Goal: Task Accomplishment & Management: Use online tool/utility

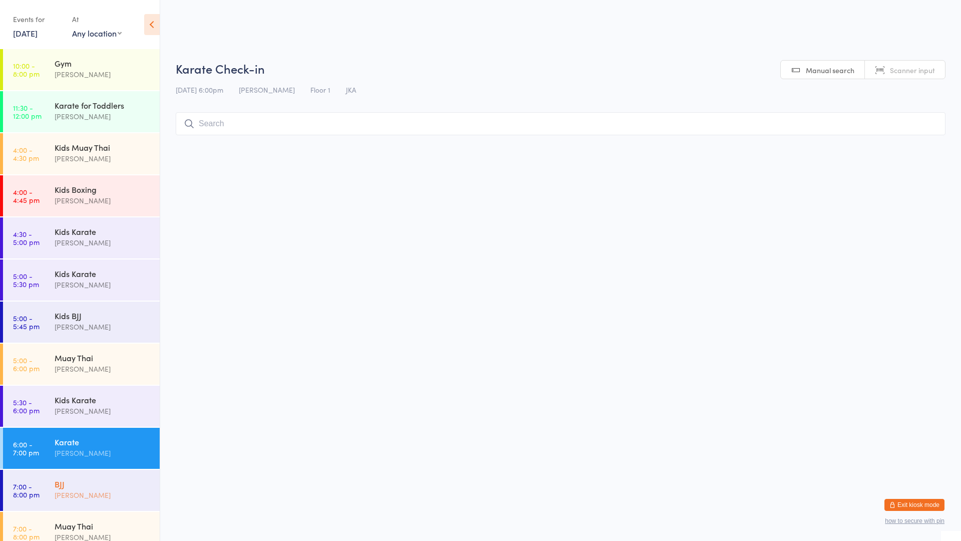
scroll to position [13, 0]
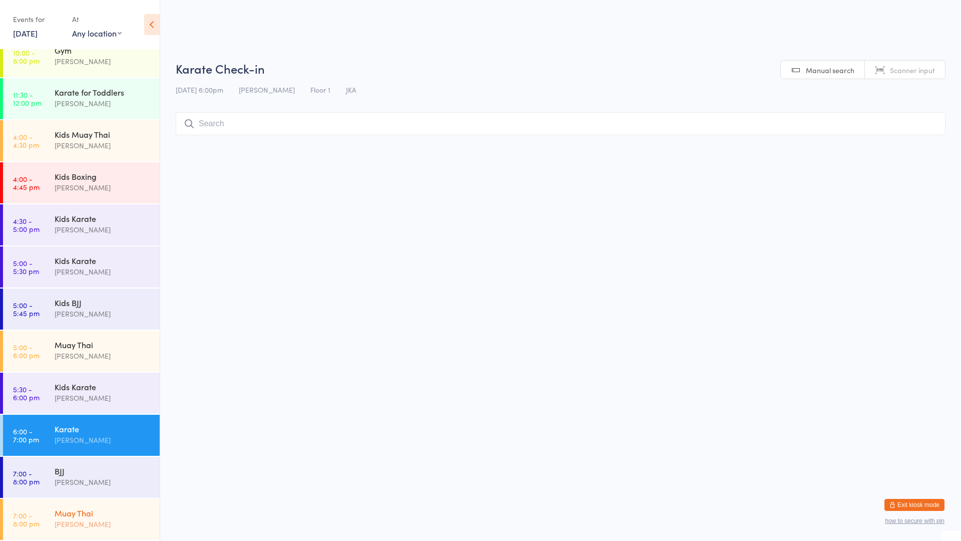
click at [70, 521] on div "[PERSON_NAME]" at bounding box center [103, 524] width 97 height 12
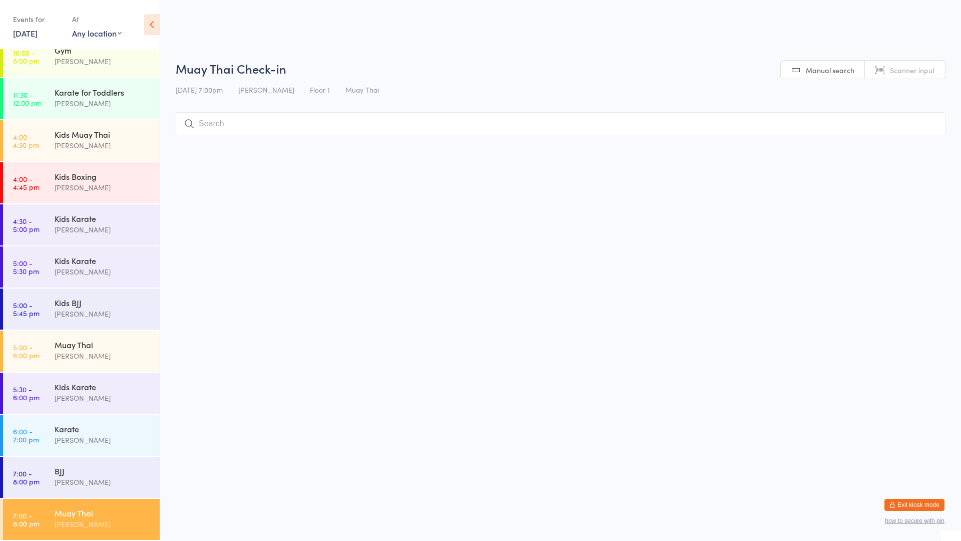
click at [83, 525] on div "[PERSON_NAME]" at bounding box center [103, 524] width 97 height 12
click at [249, 125] on input "search" at bounding box center [561, 123] width 770 height 23
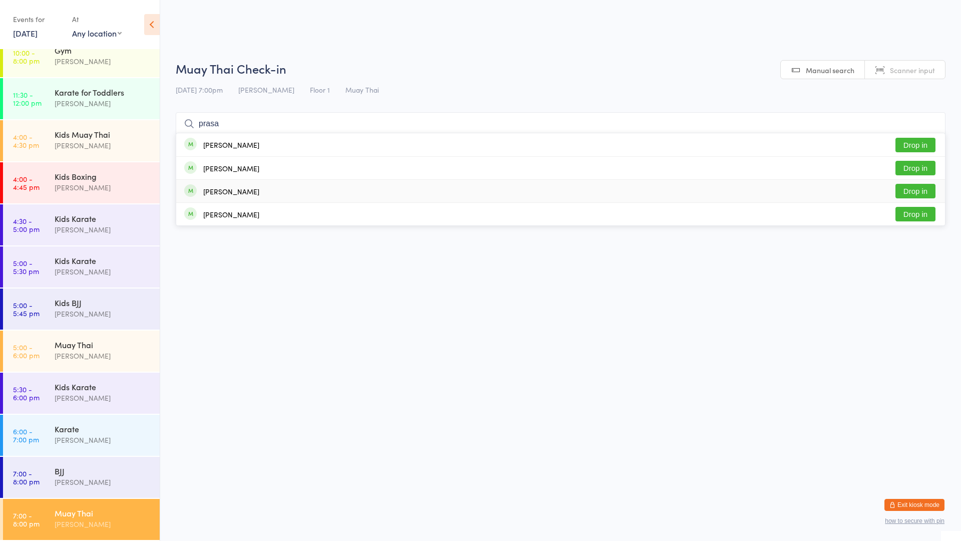
type input "prasa"
click at [904, 194] on button "Drop in" at bounding box center [915, 191] width 40 height 15
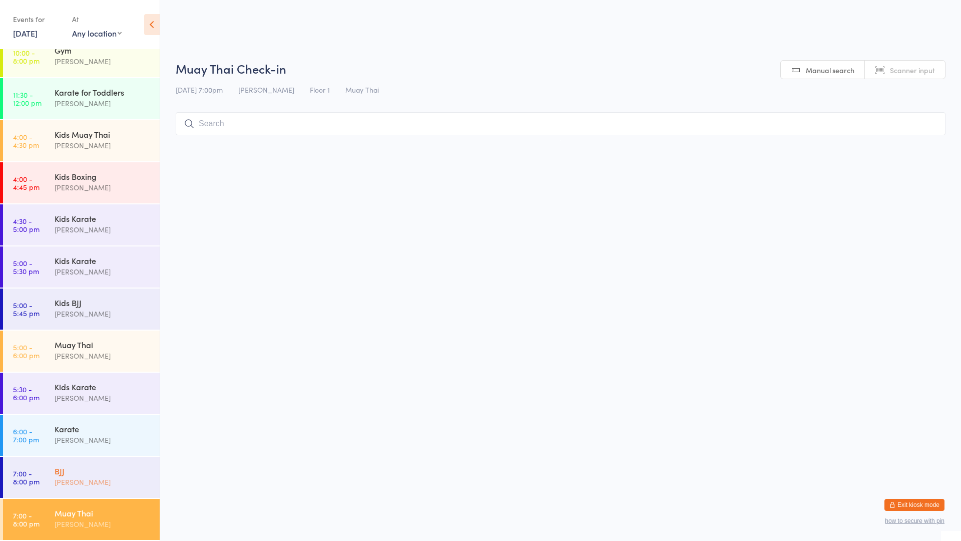
click at [95, 468] on div "BJJ" at bounding box center [103, 470] width 97 height 11
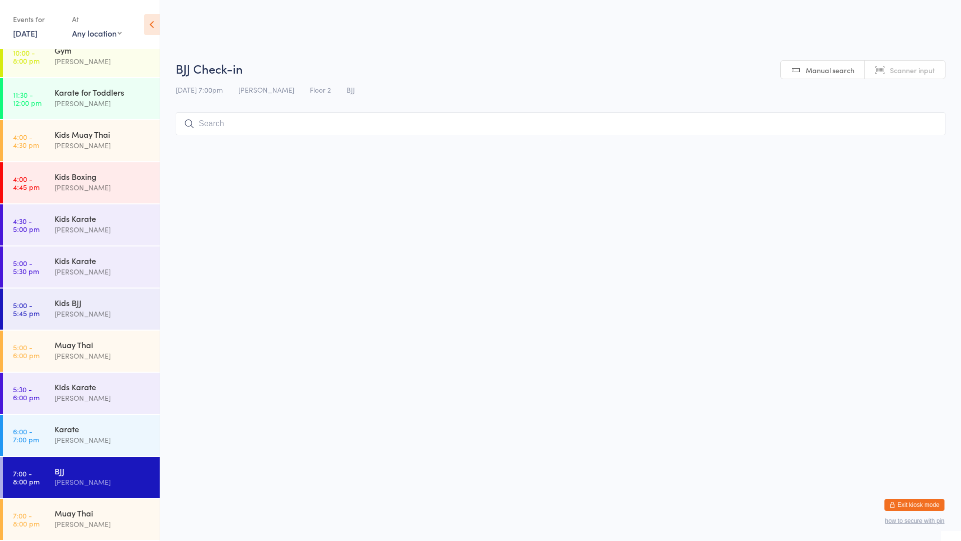
click at [270, 124] on input "search" at bounding box center [561, 123] width 770 height 23
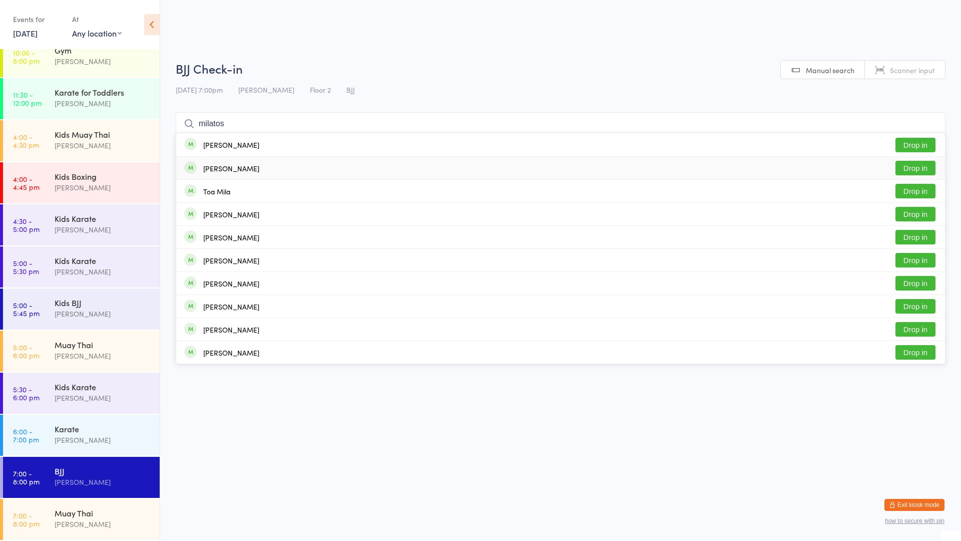
type input "milatos"
click at [917, 166] on button "Drop in" at bounding box center [915, 168] width 40 height 15
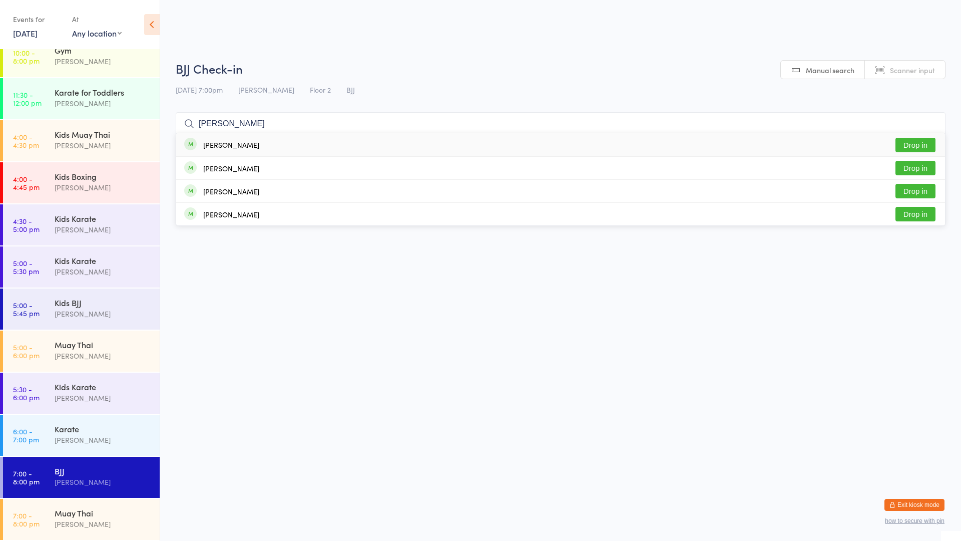
type input "[PERSON_NAME]"
click at [230, 145] on div "[PERSON_NAME]" at bounding box center [231, 145] width 56 height 8
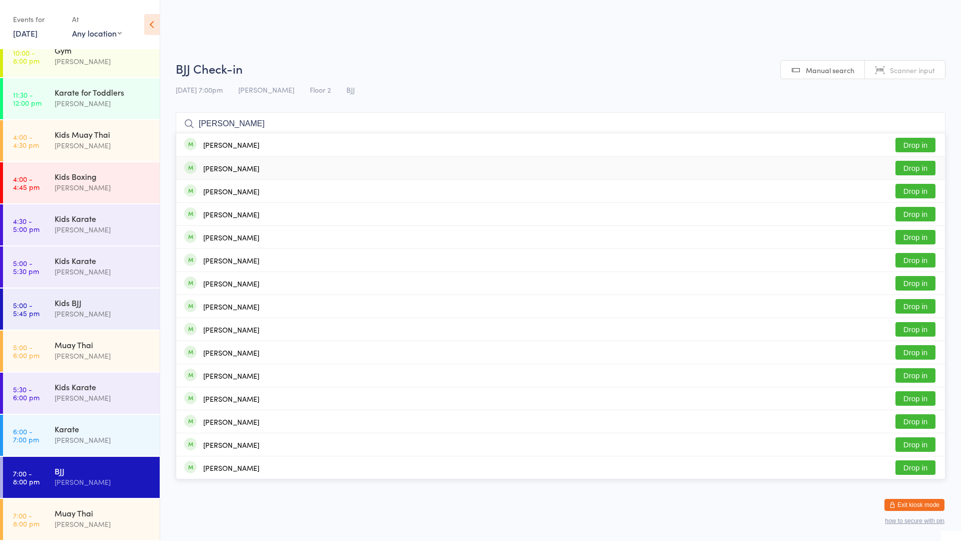
type input "[PERSON_NAME]"
click at [229, 165] on div "[PERSON_NAME]" at bounding box center [221, 168] width 75 height 11
type input "[PERSON_NAME]"
click at [234, 195] on div "[PERSON_NAME]" at bounding box center [231, 191] width 56 height 8
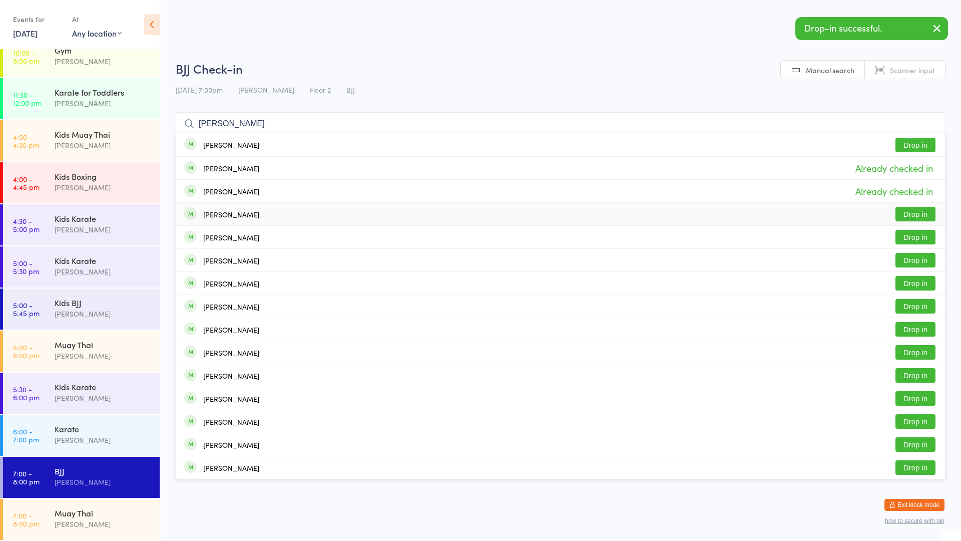
type input "[PERSON_NAME]"
click at [214, 210] on div "[PERSON_NAME]" at bounding box center [231, 214] width 56 height 8
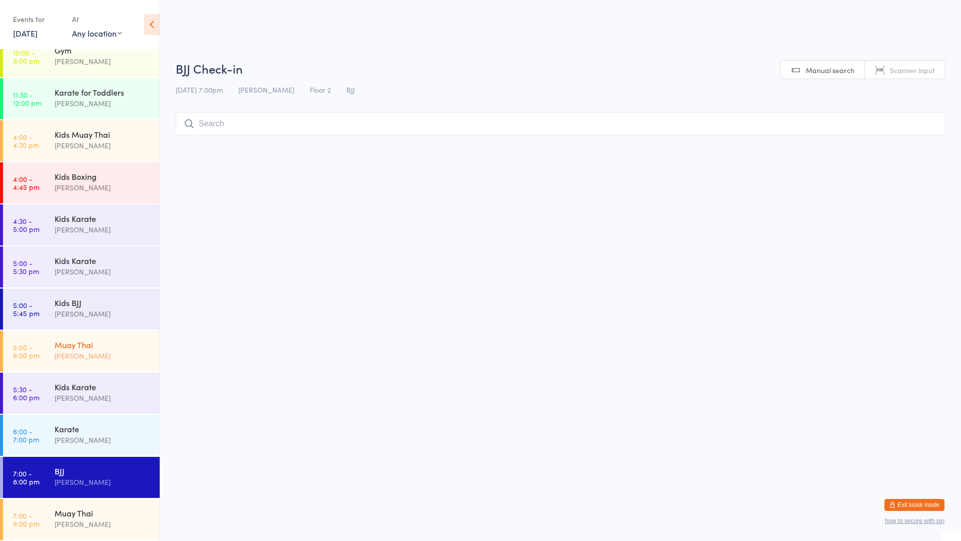
drag, startPoint x: 90, startPoint y: 342, endPoint x: 85, endPoint y: 345, distance: 5.8
click at [91, 342] on div "Muay Thai" at bounding box center [103, 344] width 97 height 11
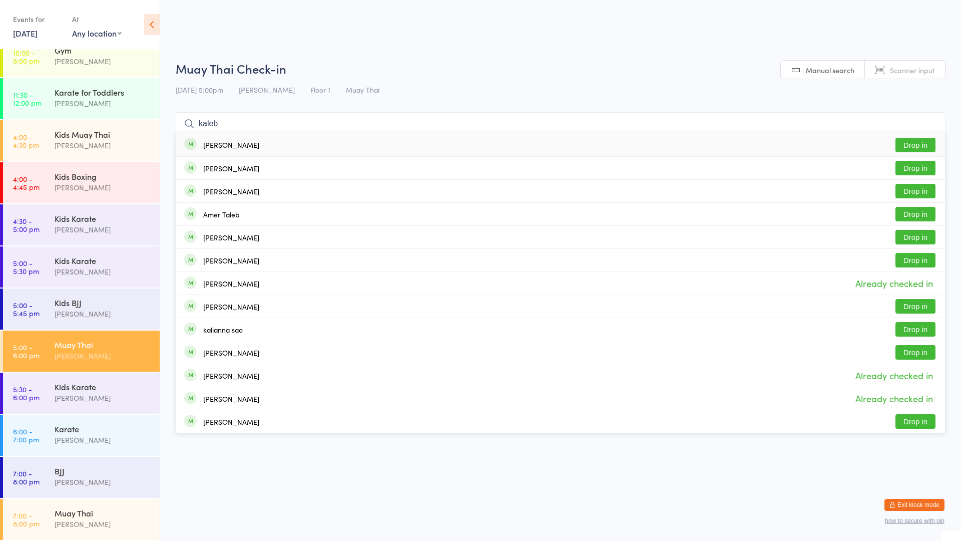
type input "kaleb"
click at [927, 143] on button "Drop in" at bounding box center [915, 145] width 40 height 15
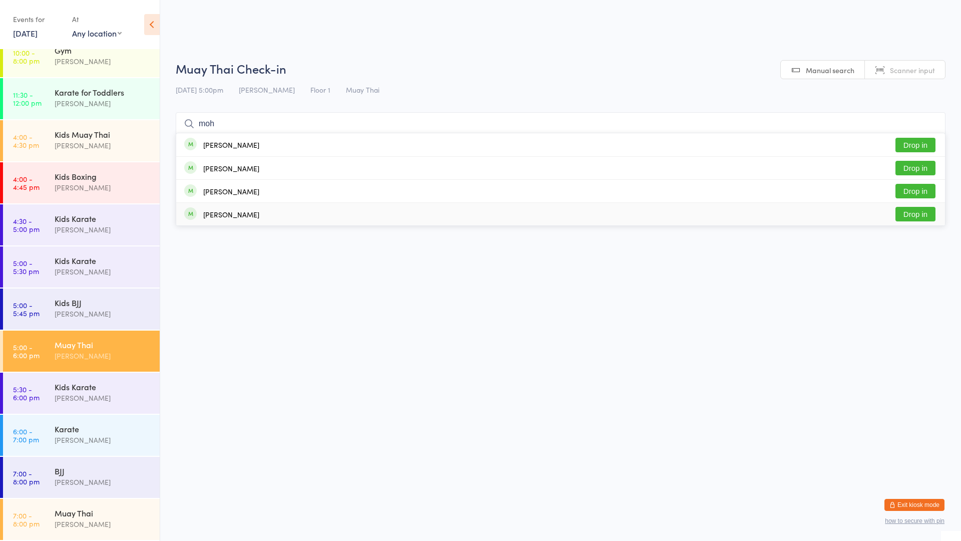
type input "moh"
click at [918, 211] on button "Drop in" at bounding box center [915, 214] width 40 height 15
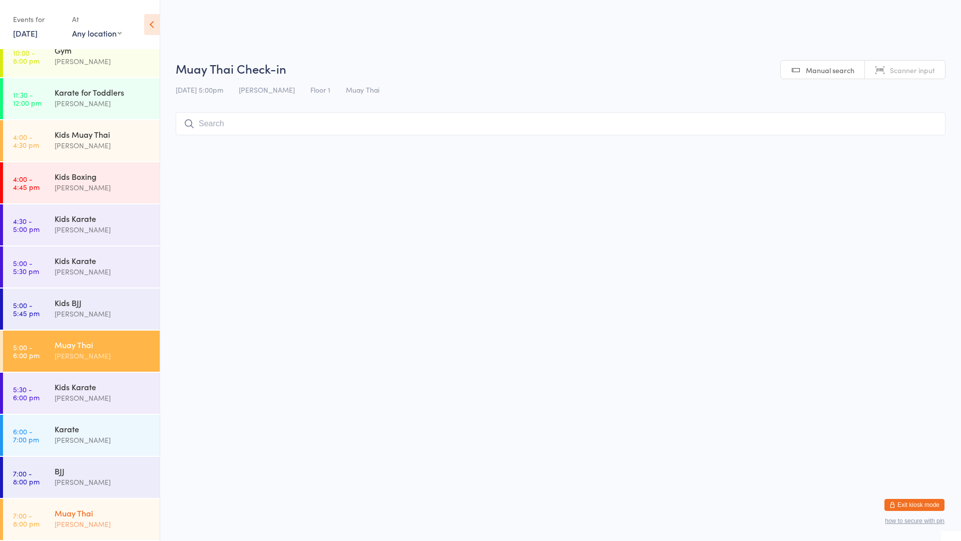
click at [84, 518] on div "[PERSON_NAME]" at bounding box center [103, 524] width 97 height 12
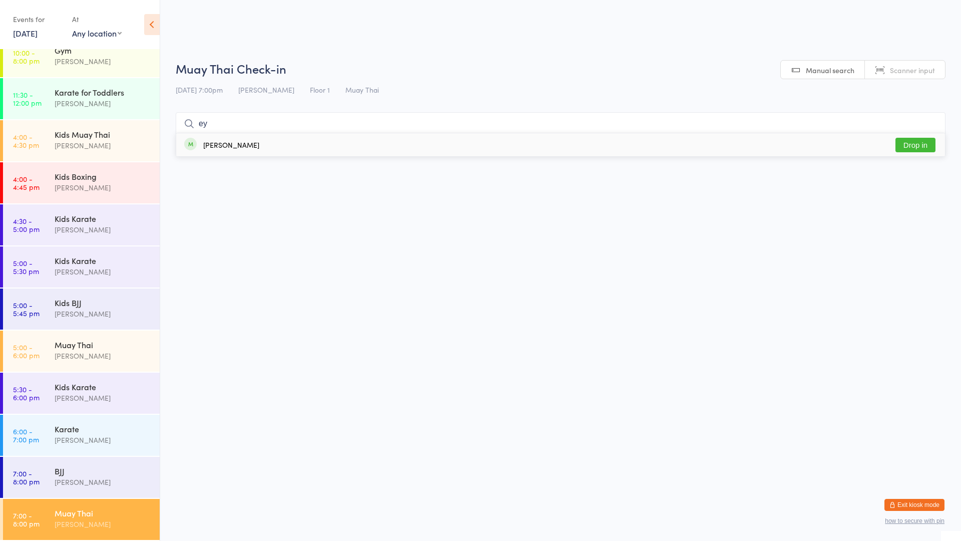
type input "e"
type input "E"
type input "e"
type input "Eymen"
click at [916, 148] on button "Drop in" at bounding box center [915, 145] width 40 height 15
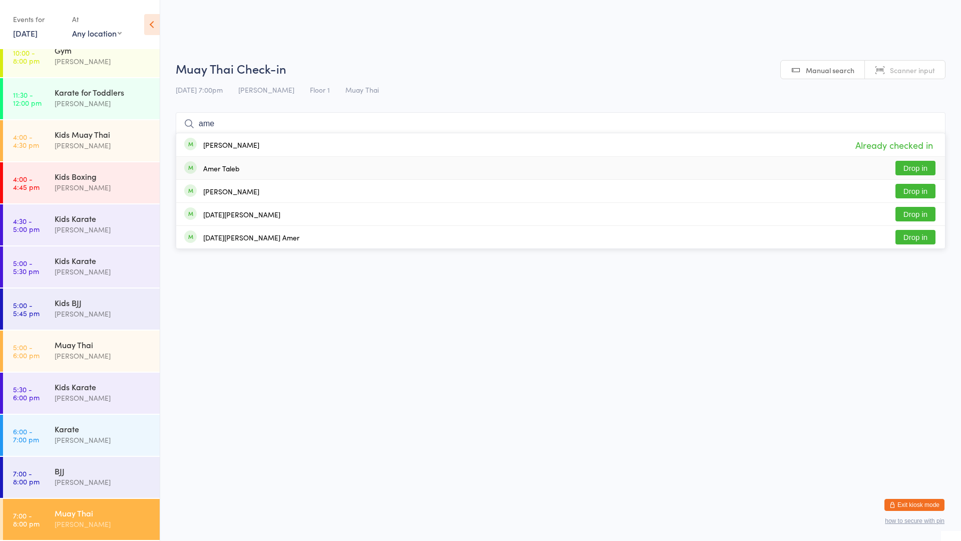
type input "ame"
drag, startPoint x: 913, startPoint y: 166, endPoint x: 909, endPoint y: 169, distance: 5.3
click at [909, 169] on button "Drop in" at bounding box center [915, 168] width 40 height 15
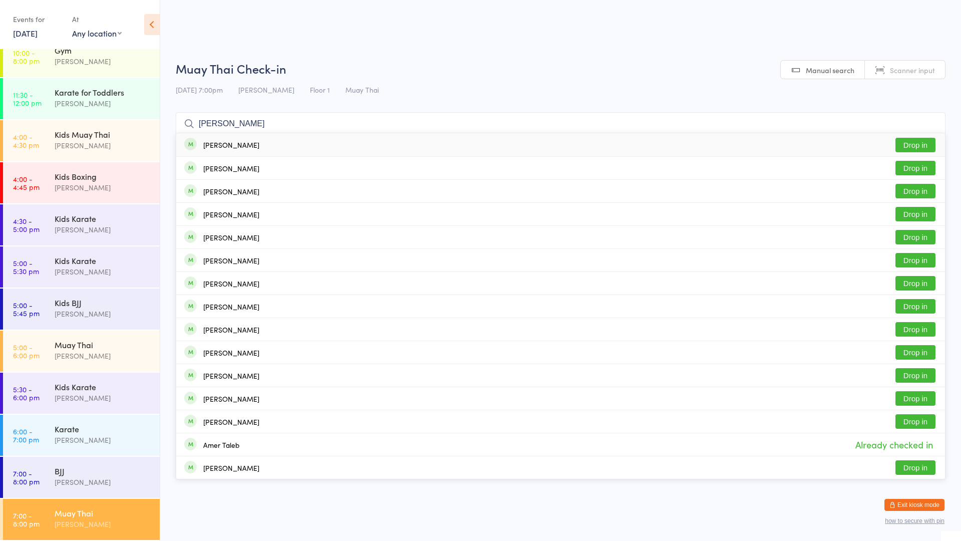
type input "[PERSON_NAME]"
click at [903, 145] on button "Drop in" at bounding box center [915, 145] width 40 height 15
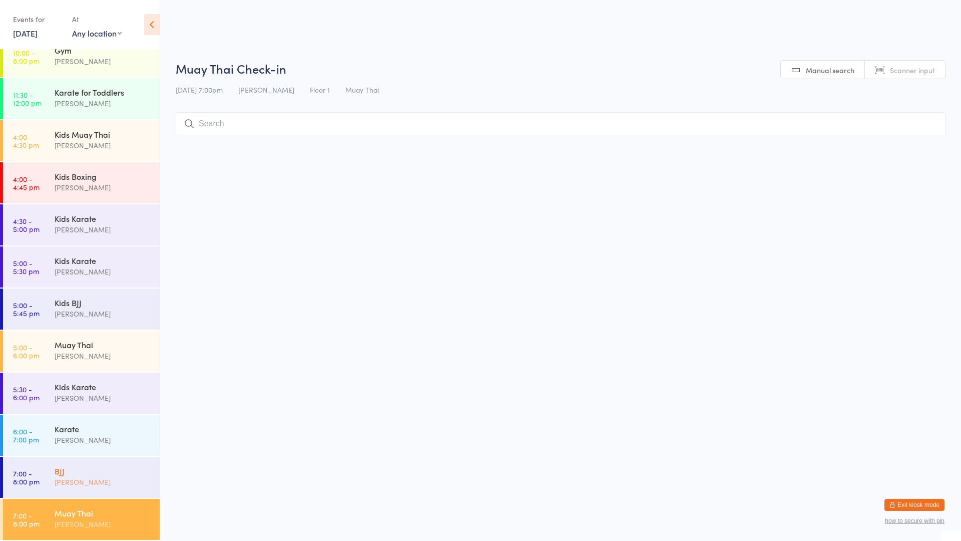
click at [71, 483] on div "[PERSON_NAME]" at bounding box center [103, 482] width 97 height 12
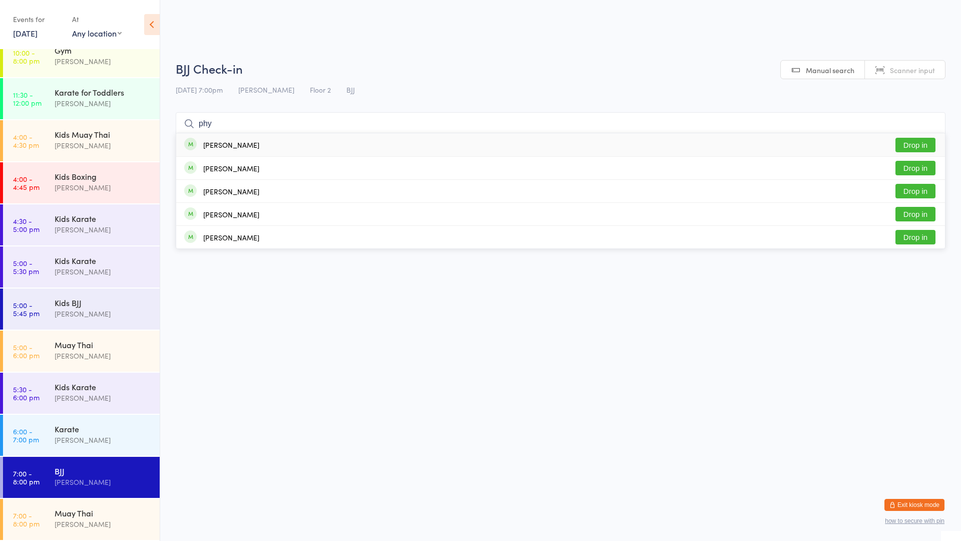
type input "phy"
click at [244, 141] on div "[PERSON_NAME]" at bounding box center [231, 145] width 56 height 8
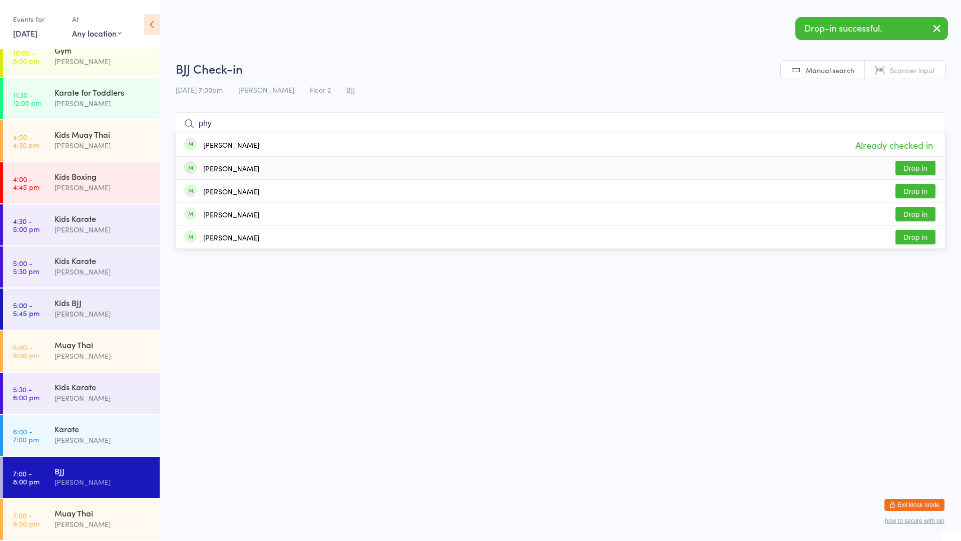
type input "phy"
click at [248, 172] on div "[PERSON_NAME]" at bounding box center [231, 168] width 56 height 8
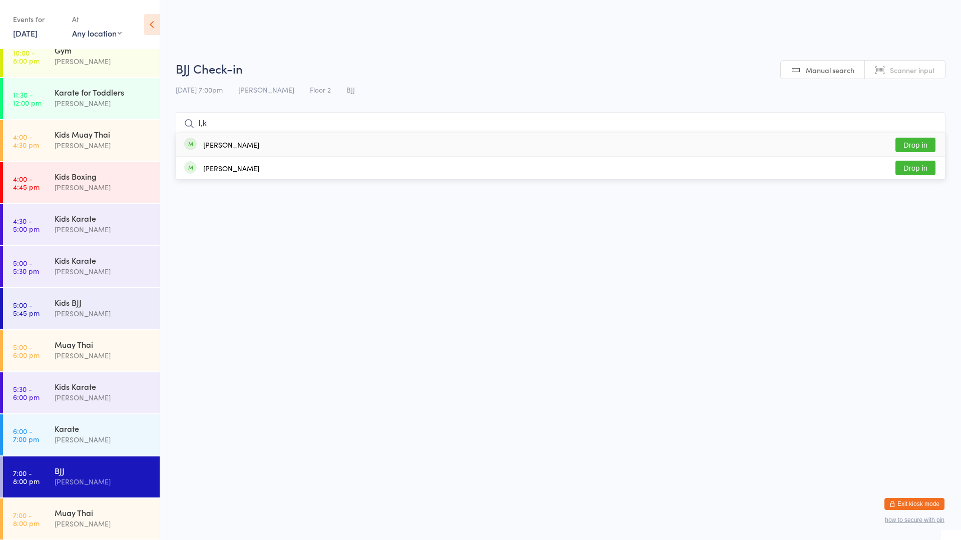
click at [204, 248] on html "You have now entered Kiosk Mode. Members will be able to check themselves in us…" at bounding box center [480, 270] width 961 height 540
click at [263, 123] on input "l,k" at bounding box center [561, 123] width 770 height 23
type input "l"
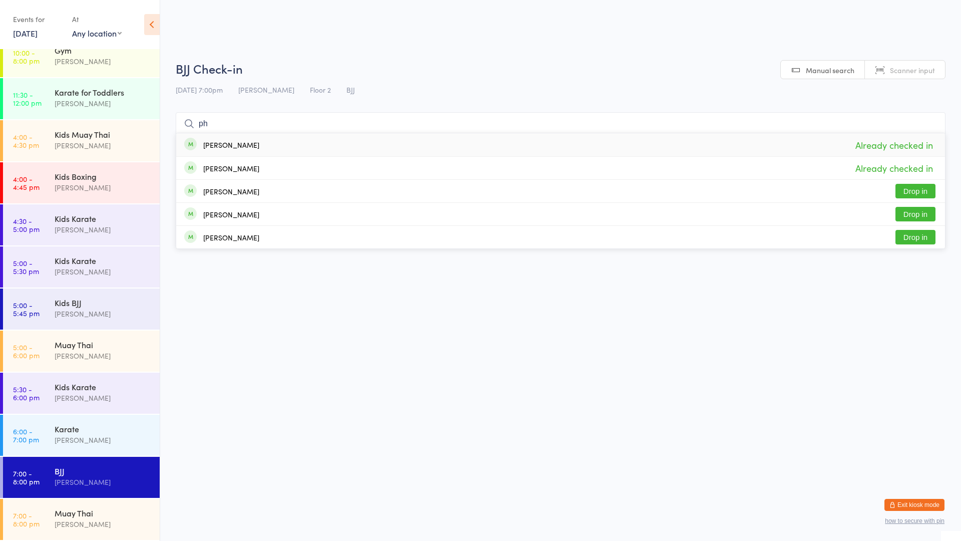
type input "p"
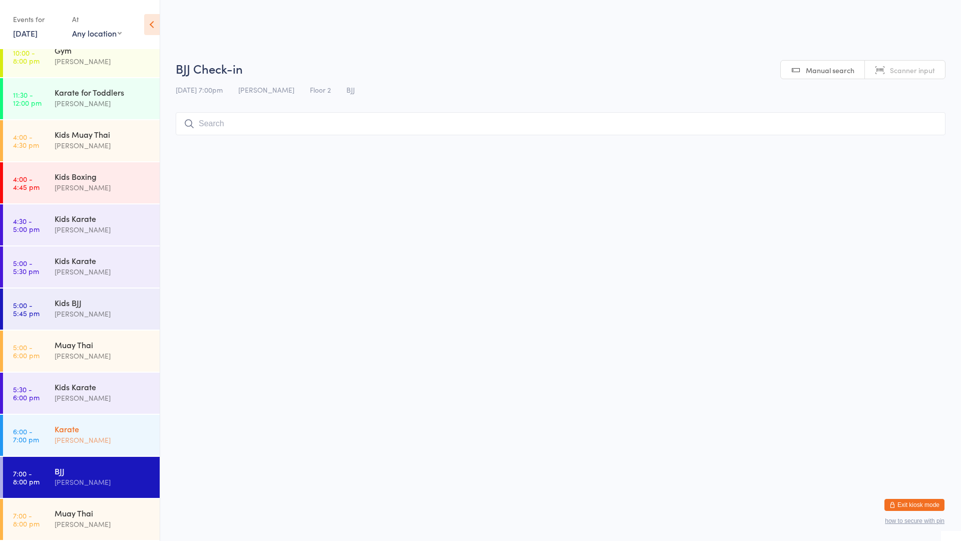
click at [95, 434] on div "[PERSON_NAME]" at bounding box center [103, 440] width 97 height 12
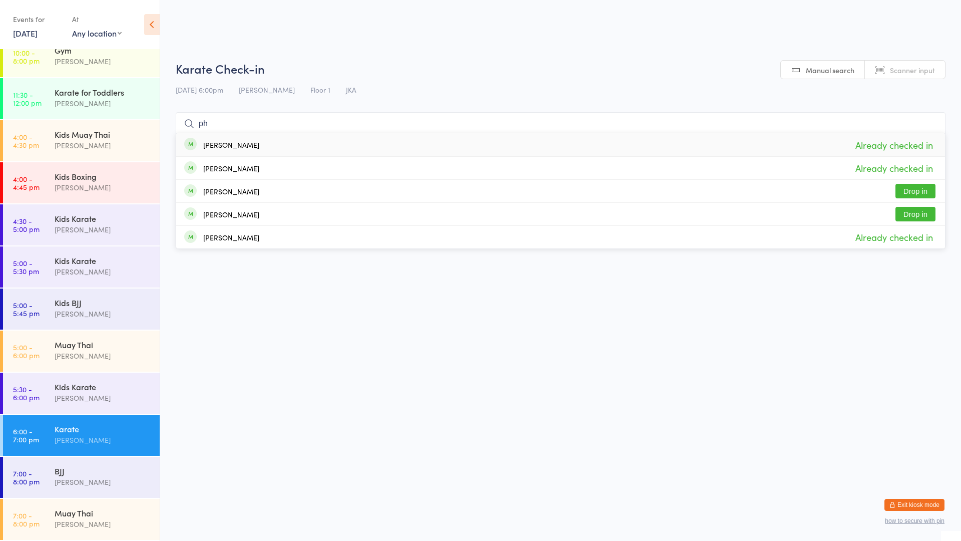
type input "p"
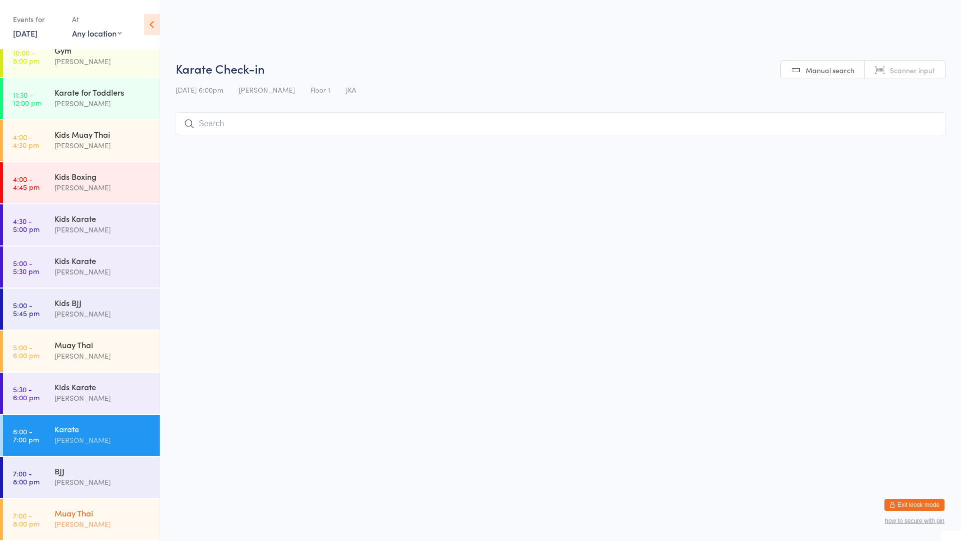
click at [101, 512] on div "Muay Thai" at bounding box center [103, 512] width 97 height 11
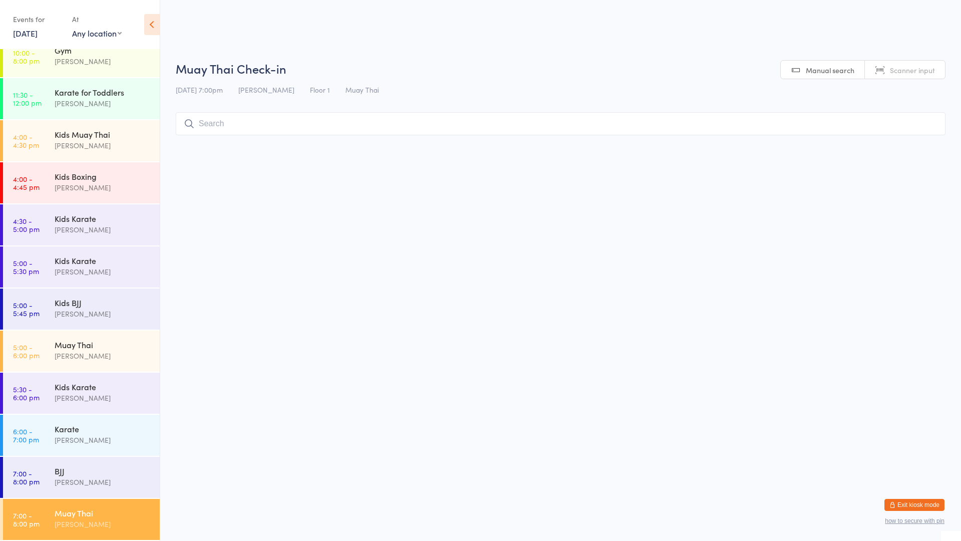
click at [261, 126] on input "search" at bounding box center [561, 123] width 770 height 23
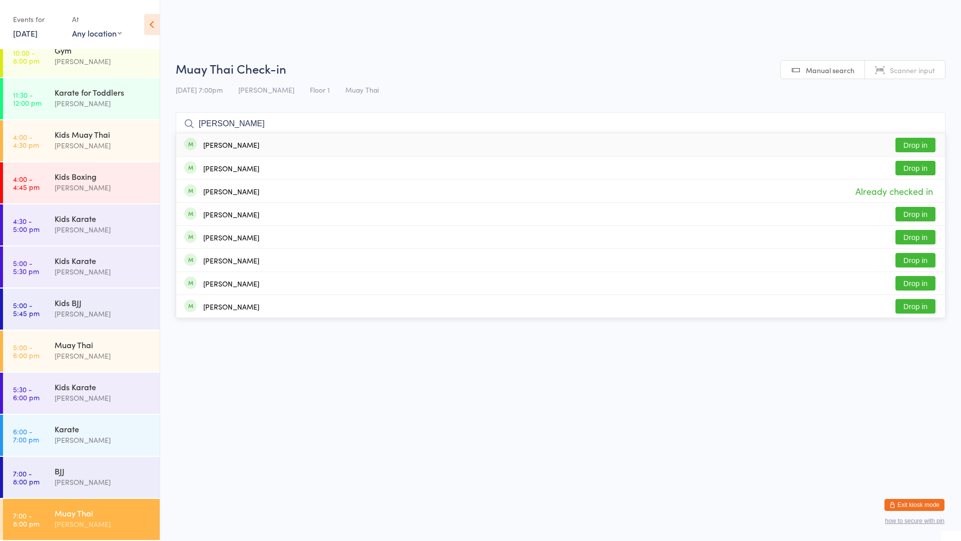
type input "[PERSON_NAME]"
click at [281, 142] on div "[PERSON_NAME] Drop in" at bounding box center [560, 144] width 769 height 23
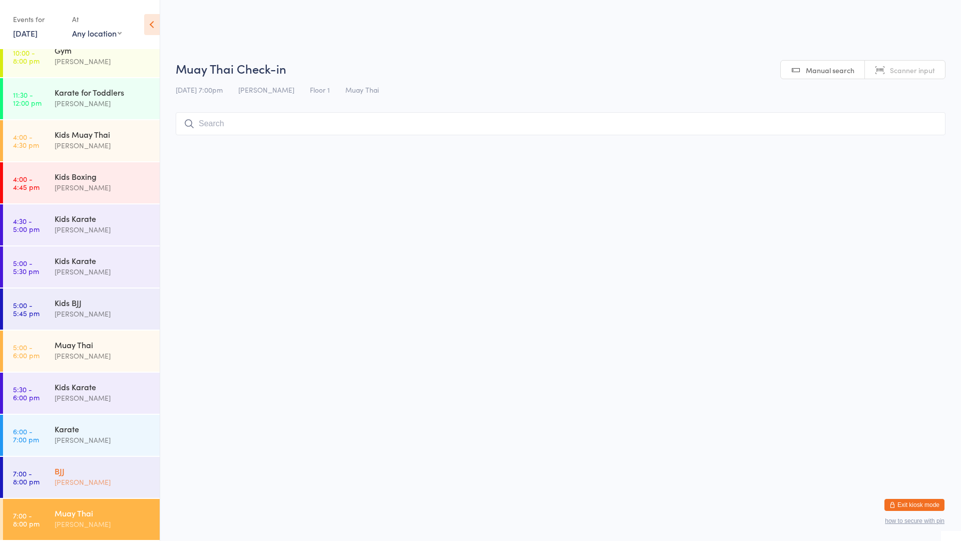
click at [95, 472] on div "BJJ" at bounding box center [103, 470] width 97 height 11
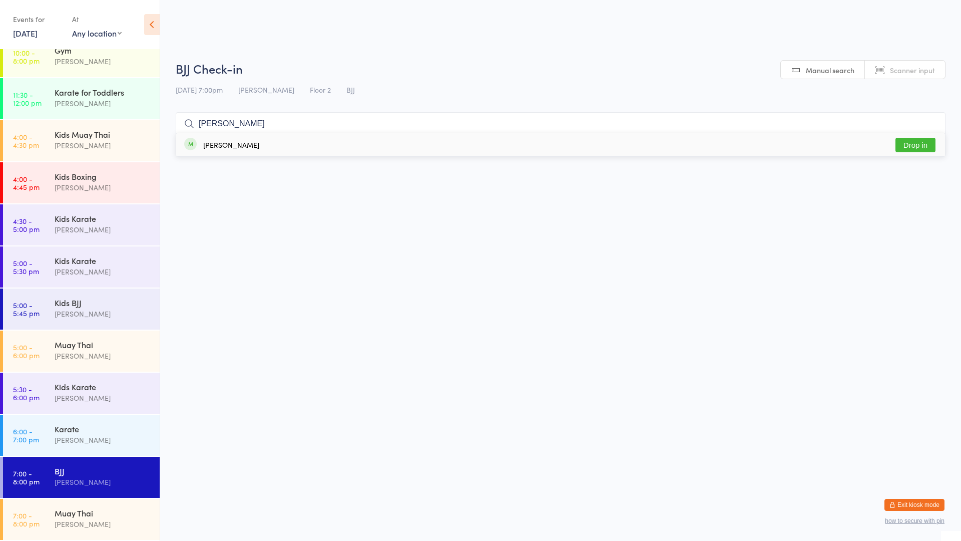
type input "[PERSON_NAME]"
click at [270, 138] on div "[PERSON_NAME] Drop in" at bounding box center [560, 144] width 769 height 23
click at [80, 491] on div "BJJ [PERSON_NAME]" at bounding box center [107, 476] width 105 height 40
click at [91, 521] on div "[PERSON_NAME]" at bounding box center [103, 524] width 97 height 12
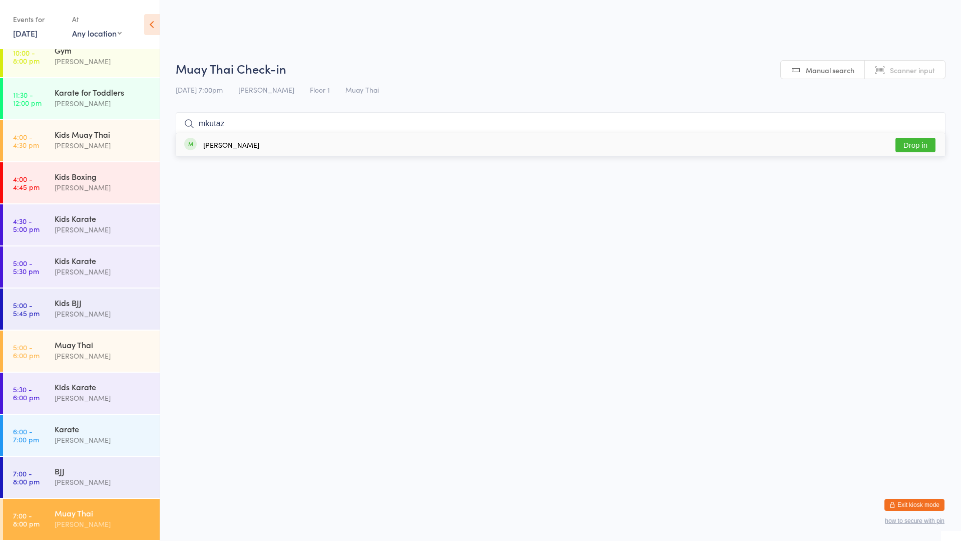
type input "mkutaz"
click at [912, 147] on button "Drop in" at bounding box center [915, 145] width 40 height 15
type input "mutase"
drag, startPoint x: 901, startPoint y: 138, endPoint x: 893, endPoint y: 142, distance: 9.2
click at [898, 140] on button "Drop in" at bounding box center [915, 145] width 40 height 15
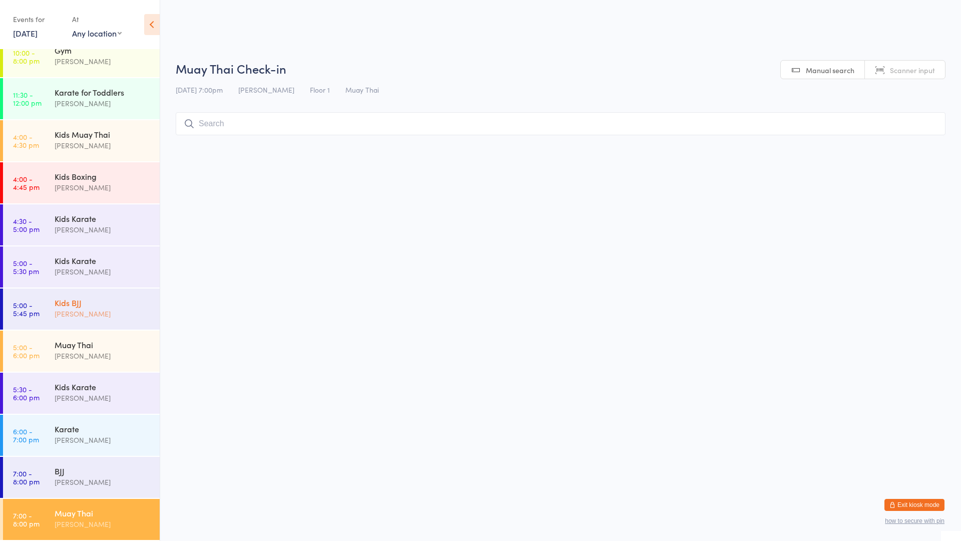
click at [80, 303] on div "Kids BJJ" at bounding box center [103, 302] width 97 height 11
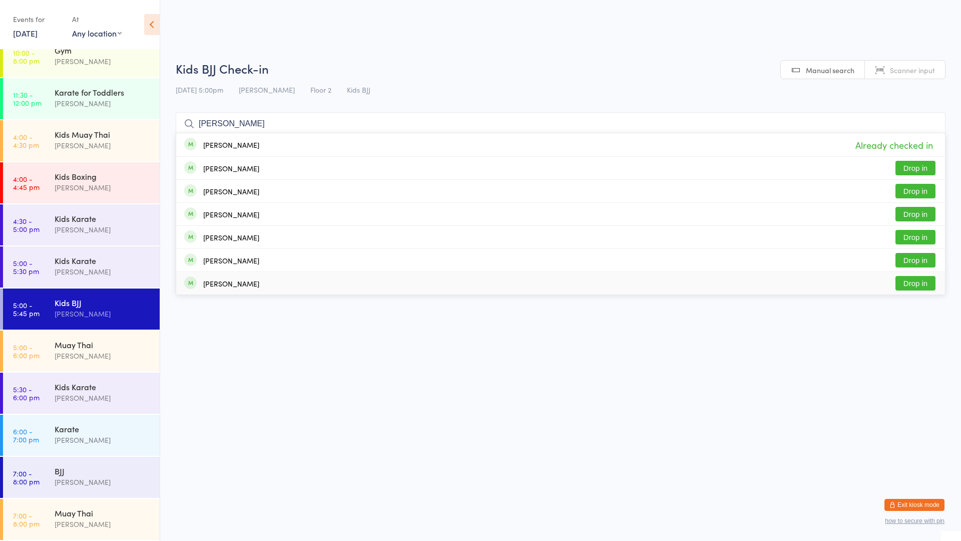
type input "[PERSON_NAME]"
click at [919, 277] on button "Drop in" at bounding box center [915, 283] width 40 height 15
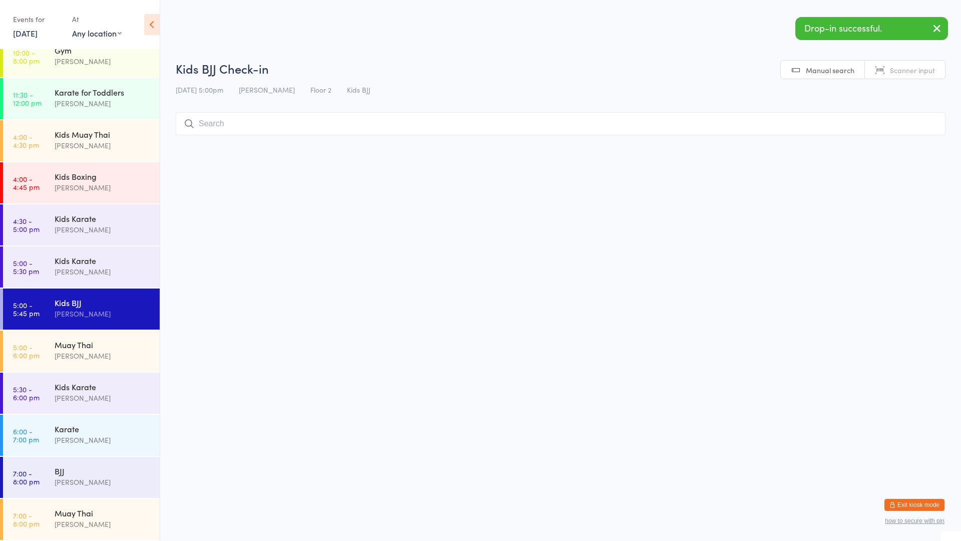
click at [935, 26] on icon "button" at bounding box center [937, 28] width 12 height 13
